Goal: Check status: Check status

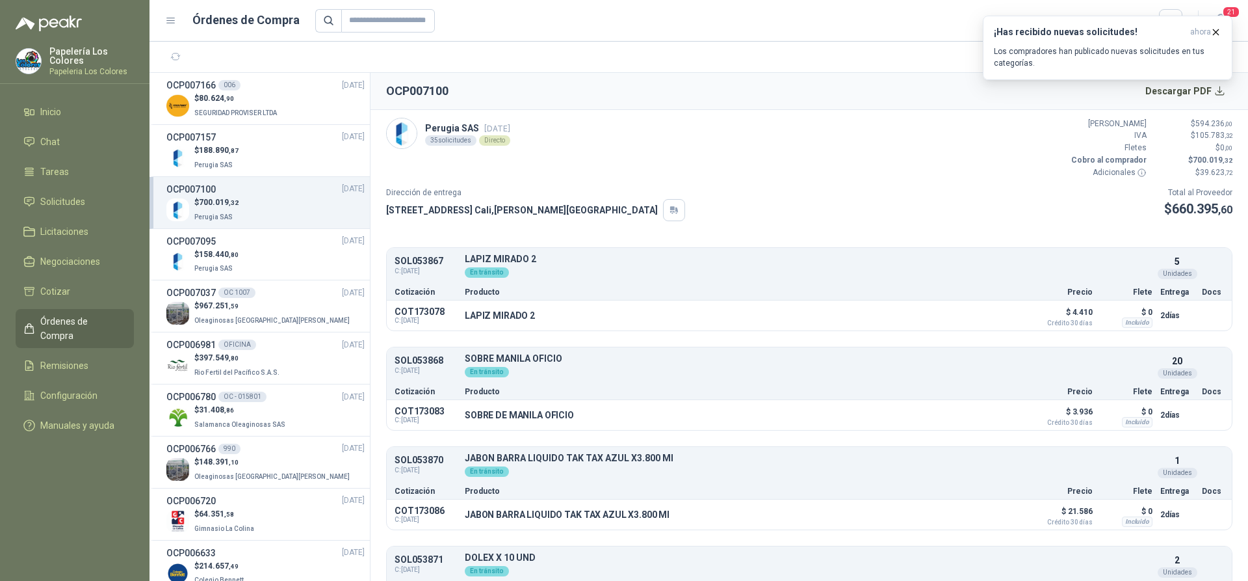
scroll to position [1579, 0]
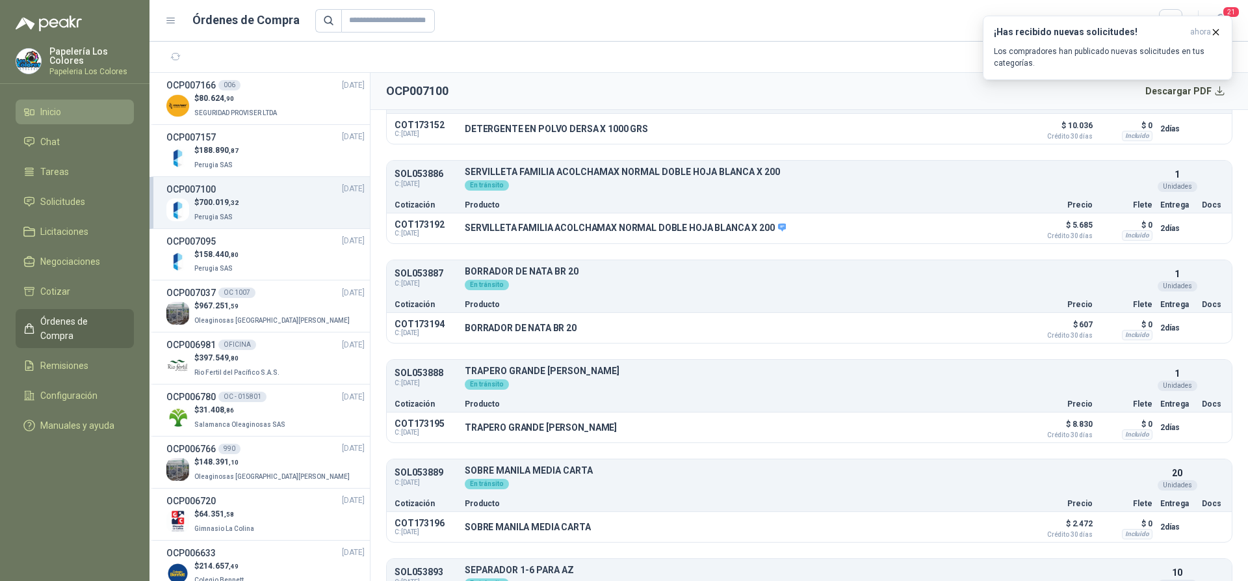
click at [68, 109] on li "Inicio" at bounding box center [74, 112] width 103 height 14
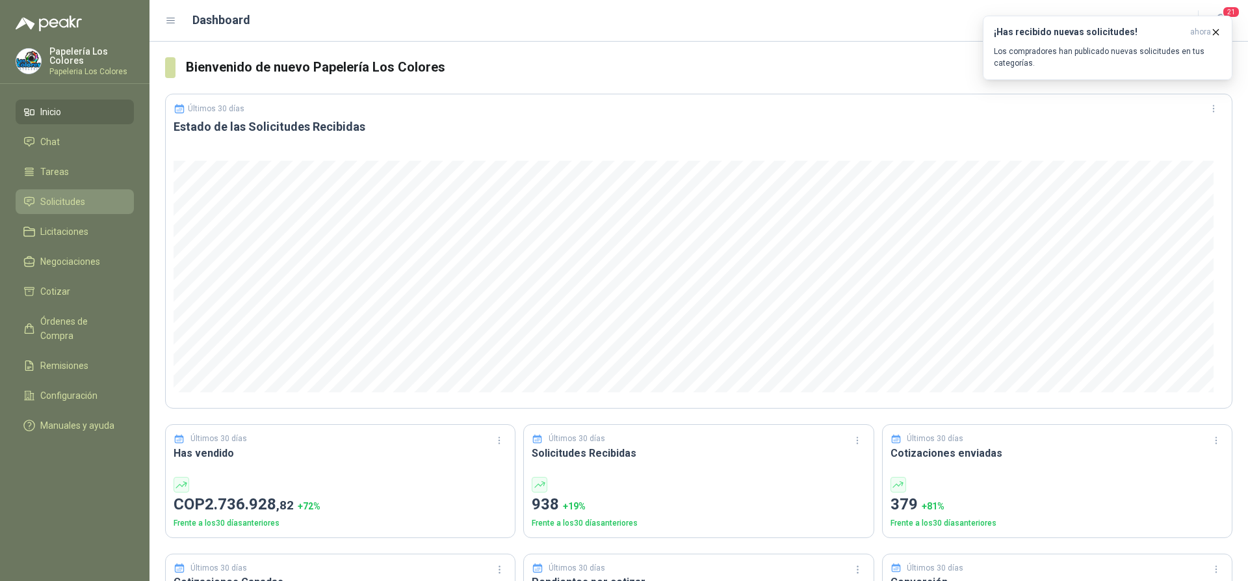
click at [70, 196] on span "Solicitudes" at bounding box center [62, 201] width 45 height 14
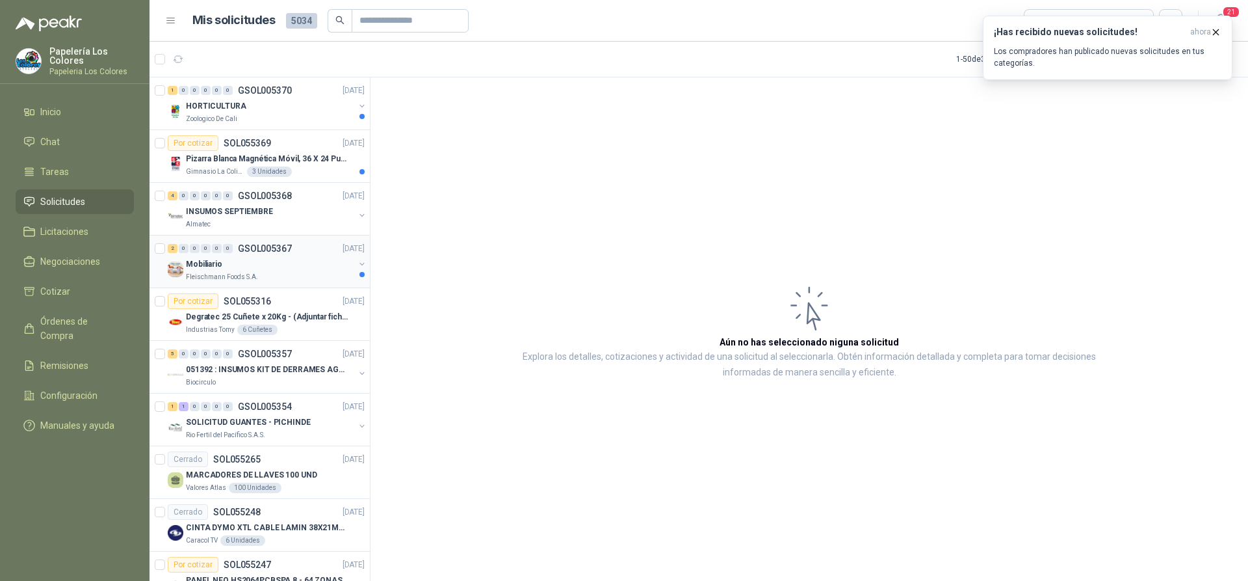
click at [305, 266] on div "Mobiliario" at bounding box center [270, 264] width 168 height 16
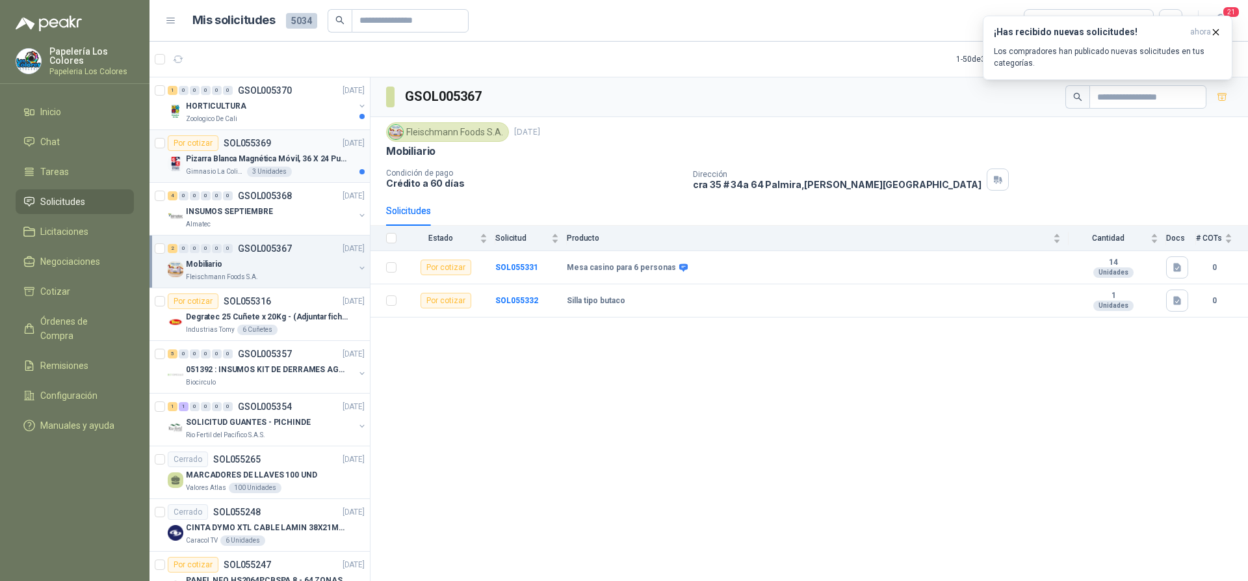
click at [295, 137] on div "Por cotizar SOL055369 [DATE]" at bounding box center [266, 143] width 197 height 16
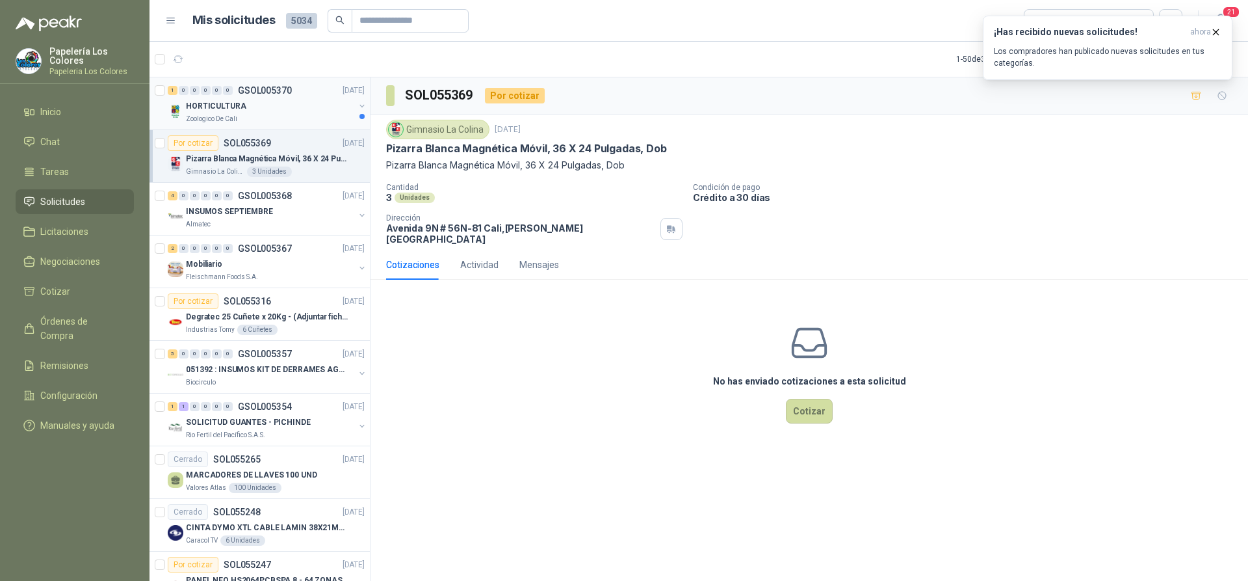
click at [289, 98] on div "HORTICULTURA" at bounding box center [270, 106] width 168 height 16
